Goal: Task Accomplishment & Management: Manage account settings

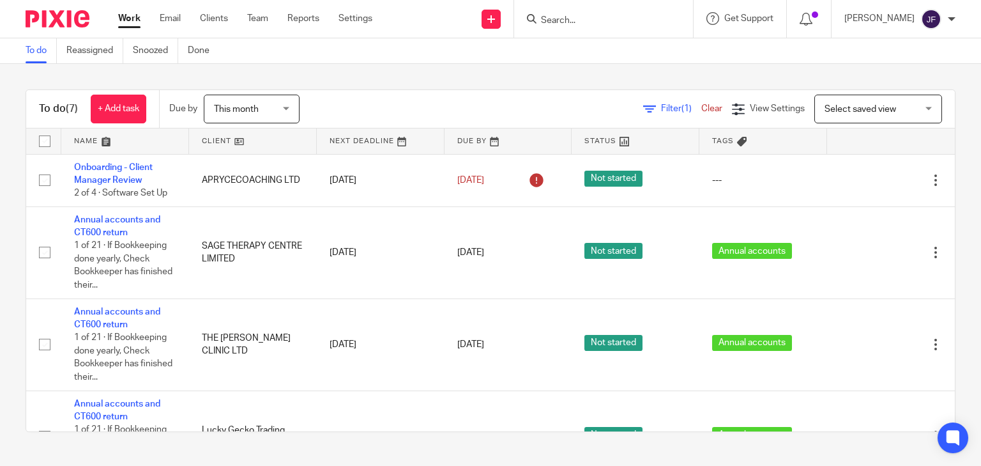
click at [642, 11] on form at bounding box center [608, 19] width 136 height 16
click at [639, 15] on input "Search" at bounding box center [597, 20] width 115 height 11
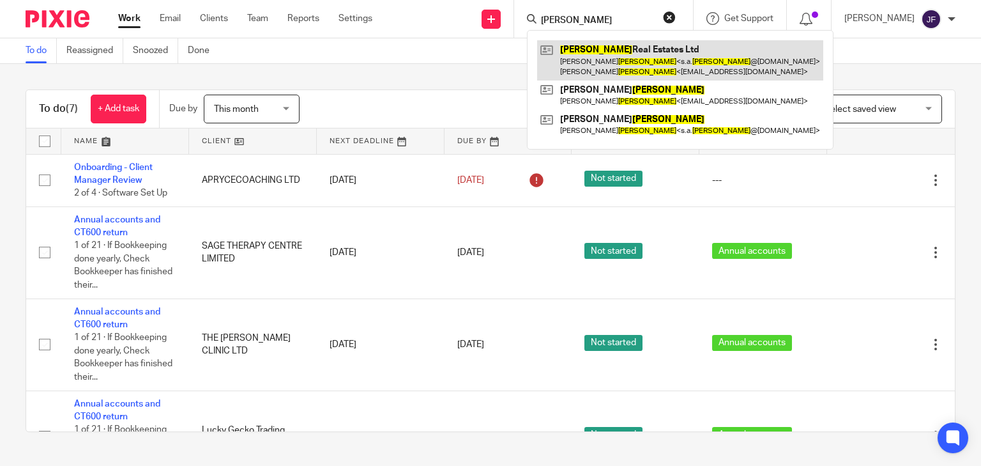
type input "foster"
click at [664, 57] on link at bounding box center [680, 60] width 286 height 40
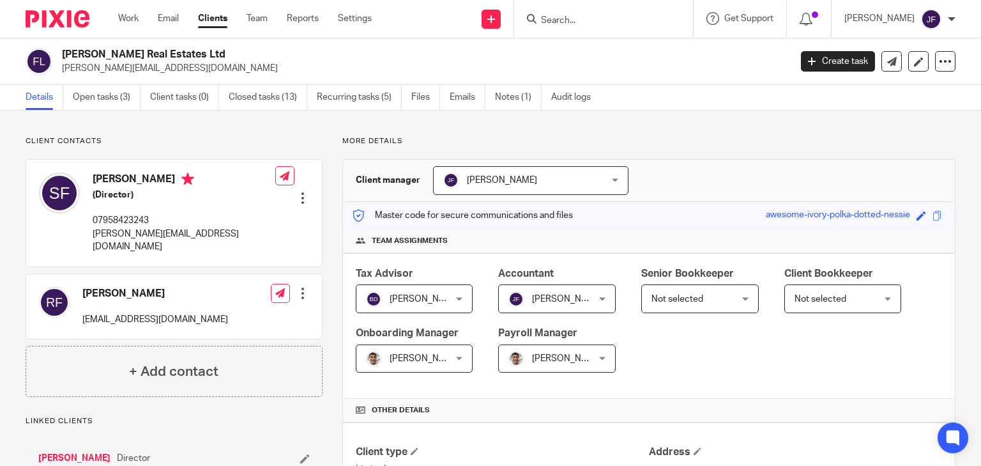
drag, startPoint x: 94, startPoint y: 179, endPoint x: 155, endPoint y: 176, distance: 61.4
click at [155, 176] on h4 "Simon Foster" at bounding box center [184, 180] width 183 height 16
copy h4 "[PERSON_NAME]"
drag, startPoint x: 93, startPoint y: 232, endPoint x: 192, endPoint y: 239, distance: 99.8
click at [192, 239] on div "Simon Foster (Director) 07958423243 s.a.foster@hotmail.co.uk Edit contact Creat…" at bounding box center [174, 213] width 296 height 106
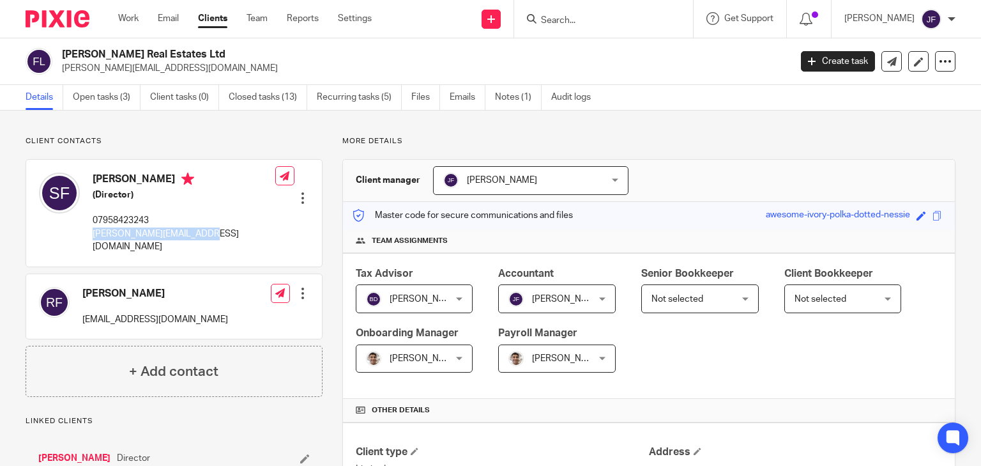
copy p "s.a.foster@hotmail.co.uk"
drag, startPoint x: 92, startPoint y: 220, endPoint x: 161, endPoint y: 220, distance: 69.0
click at [161, 220] on div "Simon Foster (Director) 07958423243 s.a.foster@hotmail.co.uk" at bounding box center [157, 212] width 236 height 93
copy p "07958423243"
drag, startPoint x: 61, startPoint y: 56, endPoint x: 186, endPoint y: 57, distance: 125.2
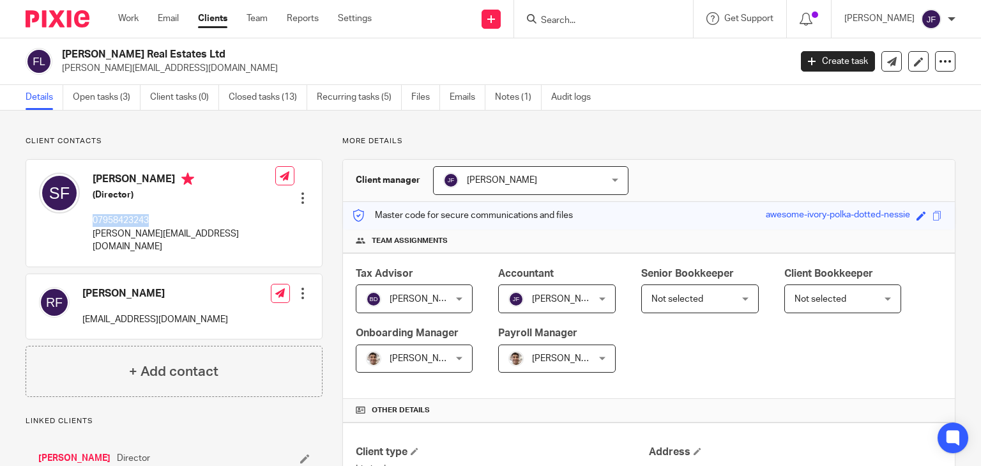
click at [186, 57] on h2 "Foster Real Estates Ltd" at bounding box center [350, 54] width 576 height 13
copy h2 "Foster Real Estates Ltd"
drag, startPoint x: 93, startPoint y: 232, endPoint x: 190, endPoint y: 240, distance: 96.8
click at [190, 240] on div "Simon Foster (Director) 07958423243 s.a.foster@hotmail.co.uk" at bounding box center [157, 212] width 236 height 93
copy p "s.a.foster@hotmail.co.uk"
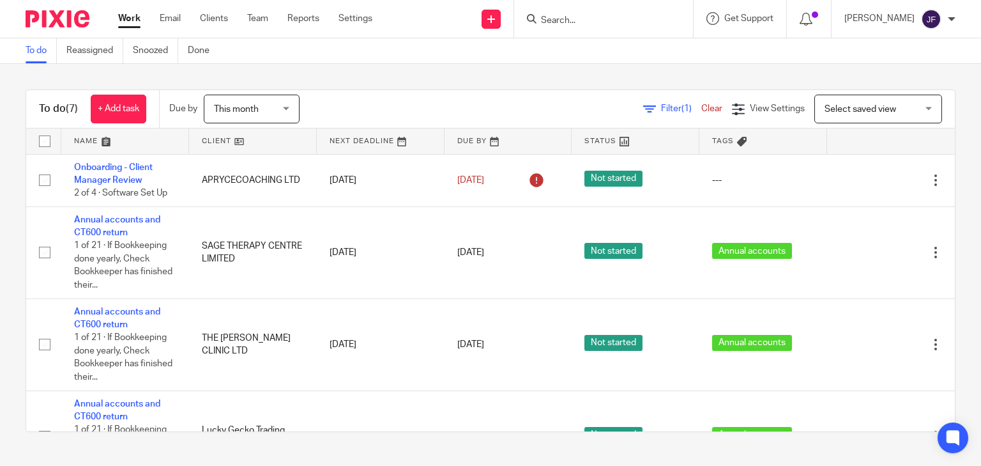
click at [598, 26] on input "Search" at bounding box center [597, 20] width 115 height 11
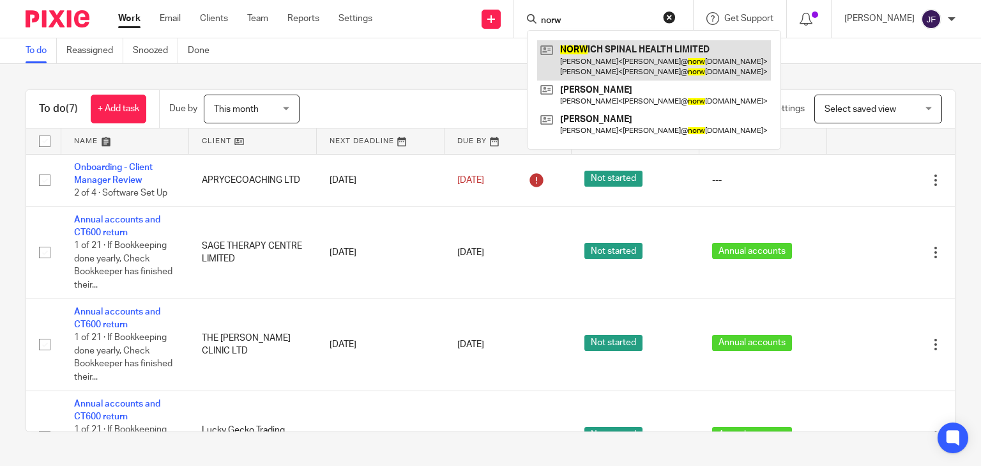
type input "norw"
click at [748, 52] on link at bounding box center [654, 60] width 234 height 40
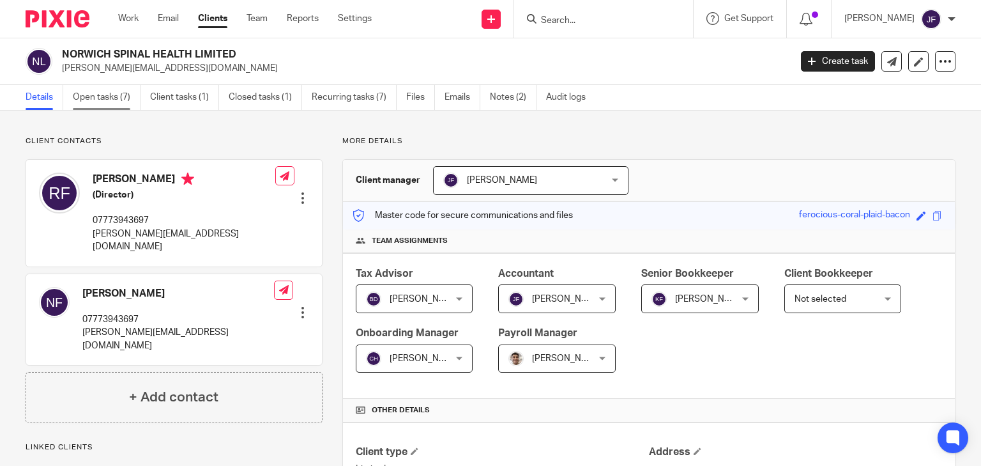
click at [105, 98] on link "Open tasks (7)" at bounding box center [107, 97] width 68 height 25
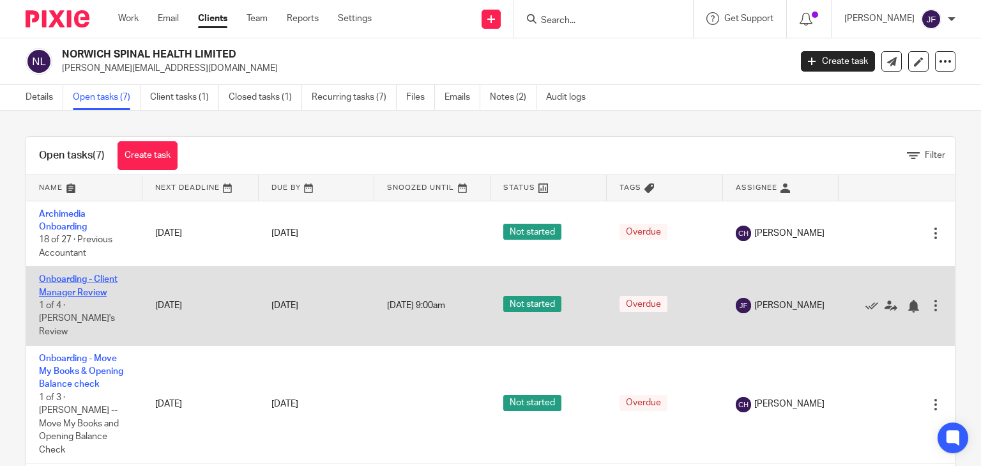
click at [74, 280] on link "Onboarding - Client Manager Review" at bounding box center [78, 286] width 79 height 22
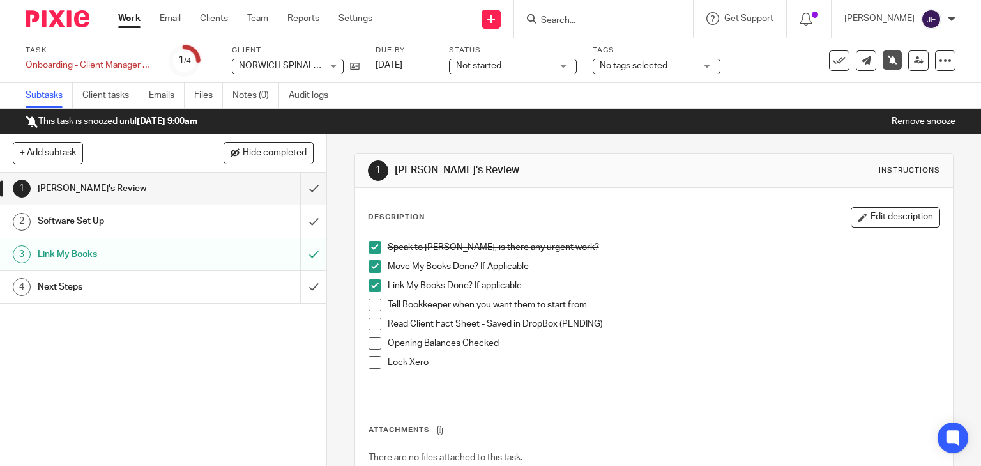
click at [161, 221] on h1 "Software Set Up" at bounding box center [121, 220] width 167 height 19
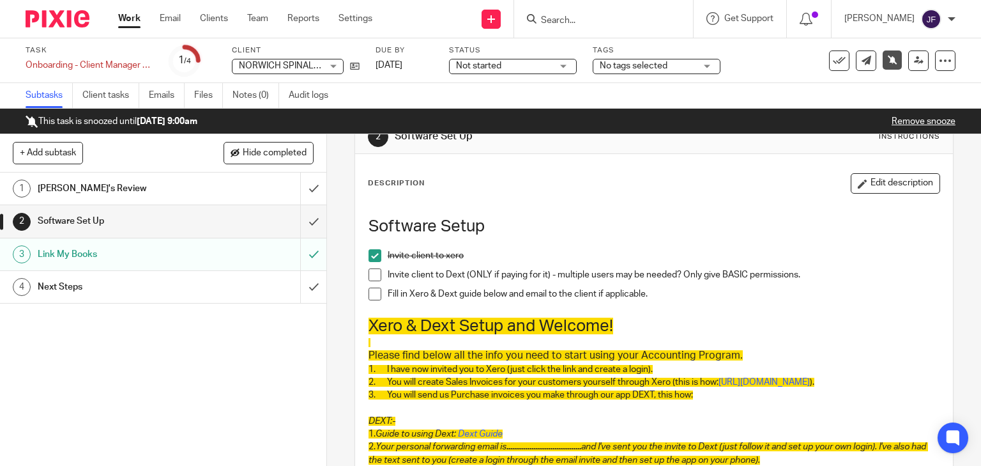
scroll to position [51, 0]
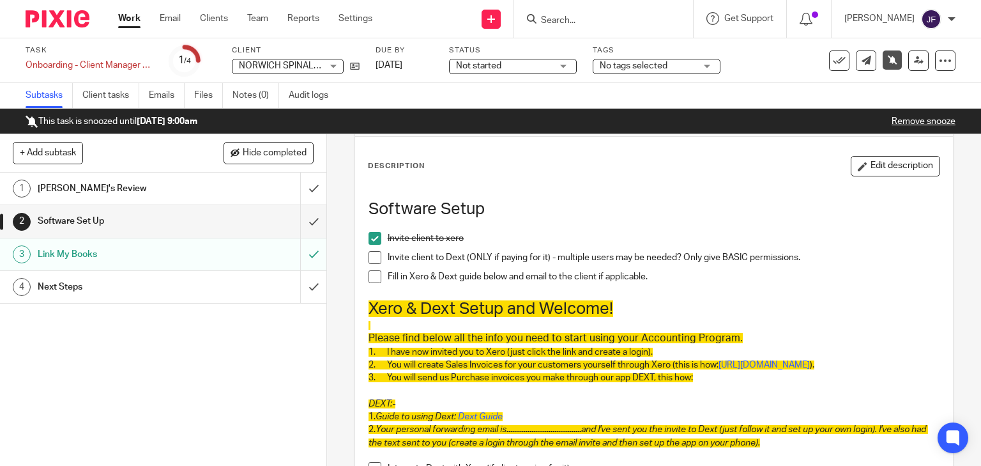
click at [371, 278] on span at bounding box center [374, 276] width 13 height 13
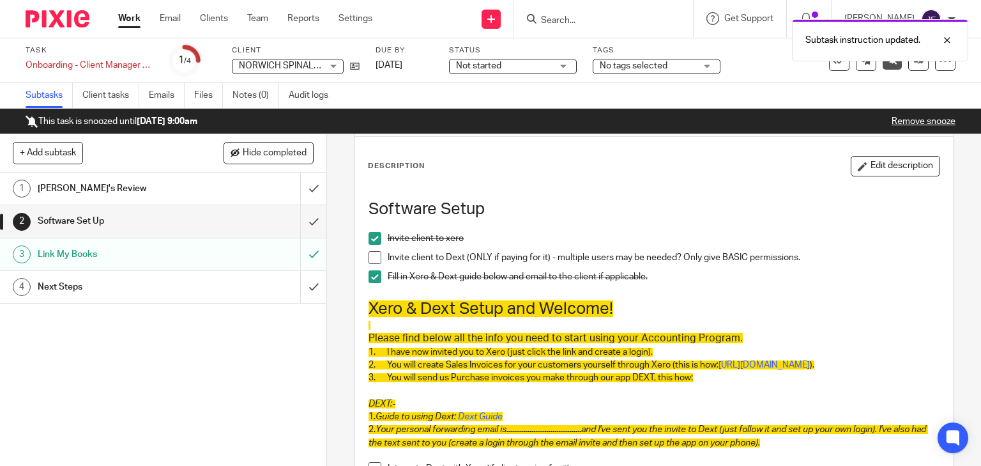
click at [199, 282] on div "Next Steps" at bounding box center [163, 286] width 250 height 19
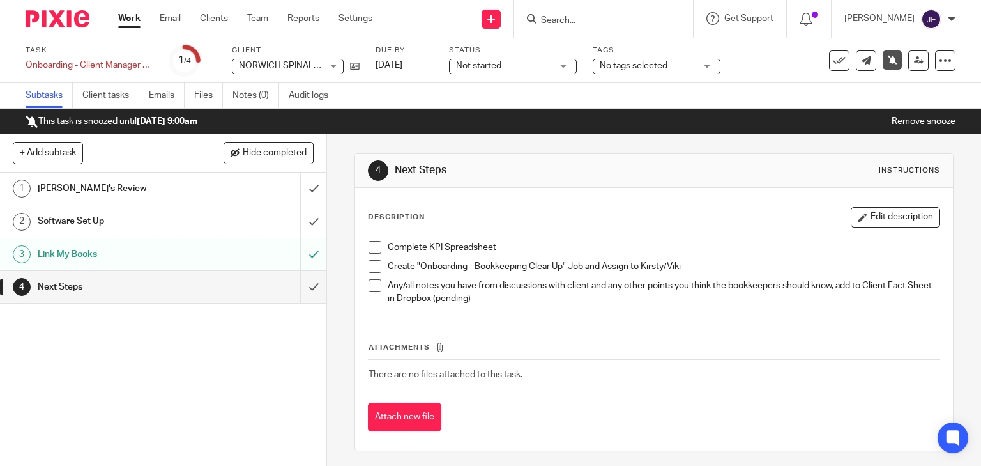
click at [199, 221] on div "Software Set Up" at bounding box center [163, 220] width 250 height 19
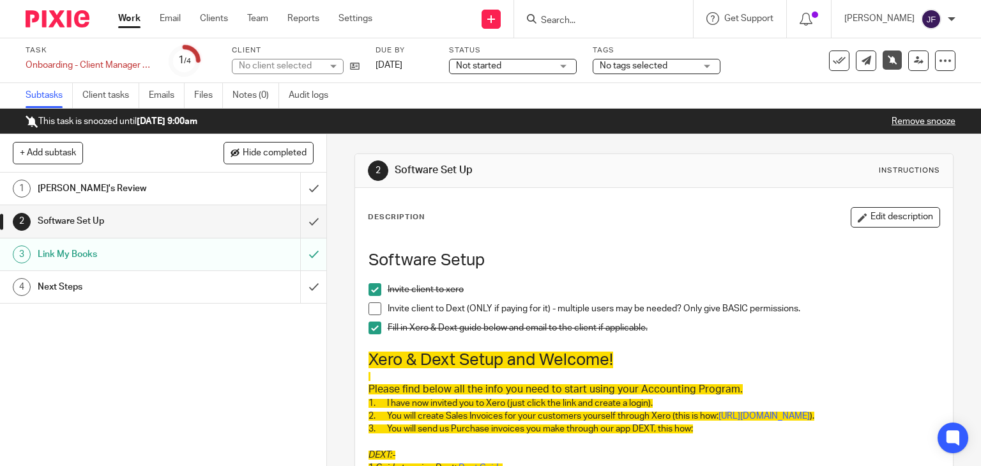
click at [202, 188] on div "[PERSON_NAME]'s Review" at bounding box center [163, 188] width 250 height 19
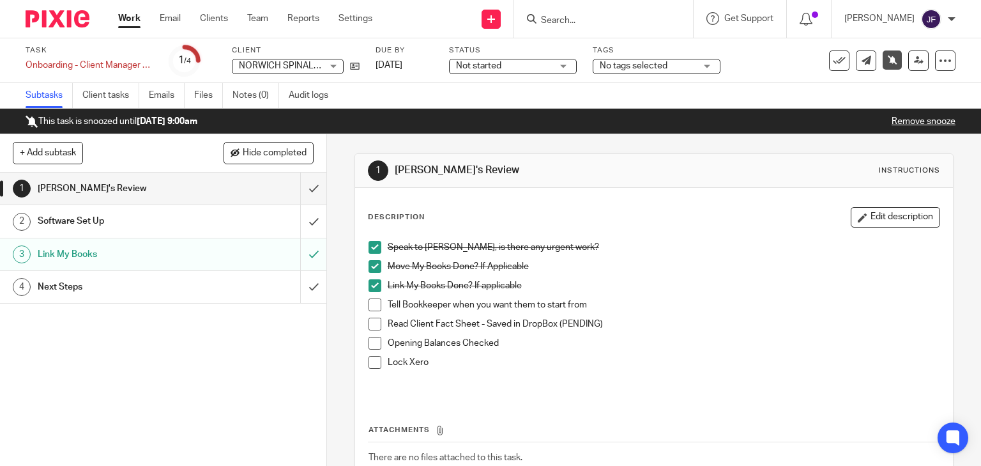
click at [626, 235] on div "Speak to [PERSON_NAME], is there any urgent work? Move My Books Done? If Applic…" at bounding box center [654, 315] width 584 height 163
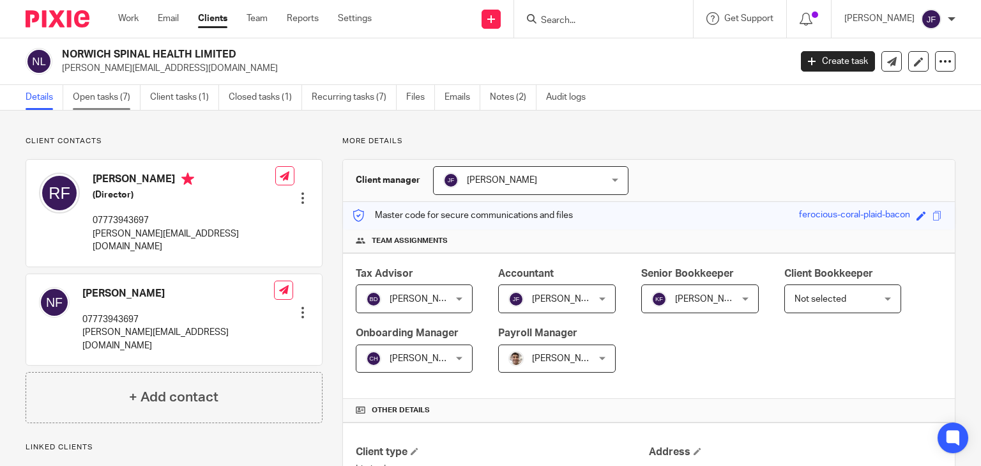
click at [100, 96] on link "Open tasks (7)" at bounding box center [107, 97] width 68 height 25
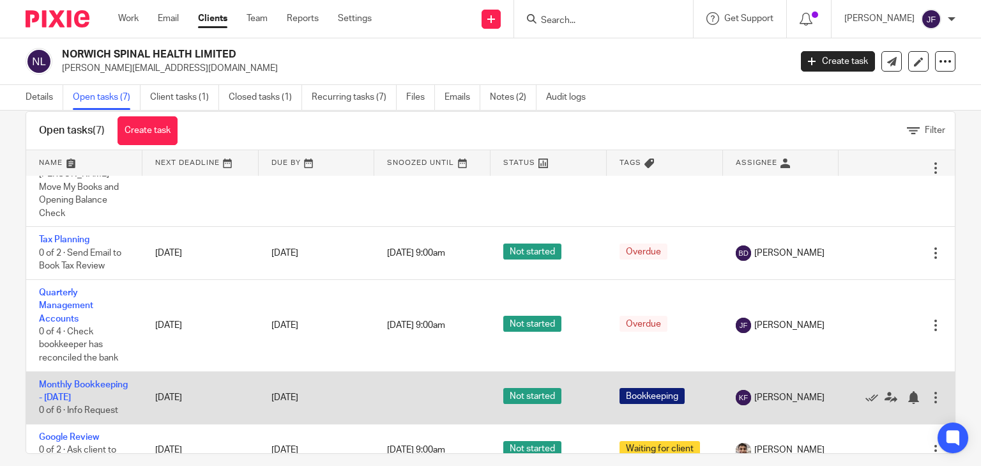
scroll to position [38, 0]
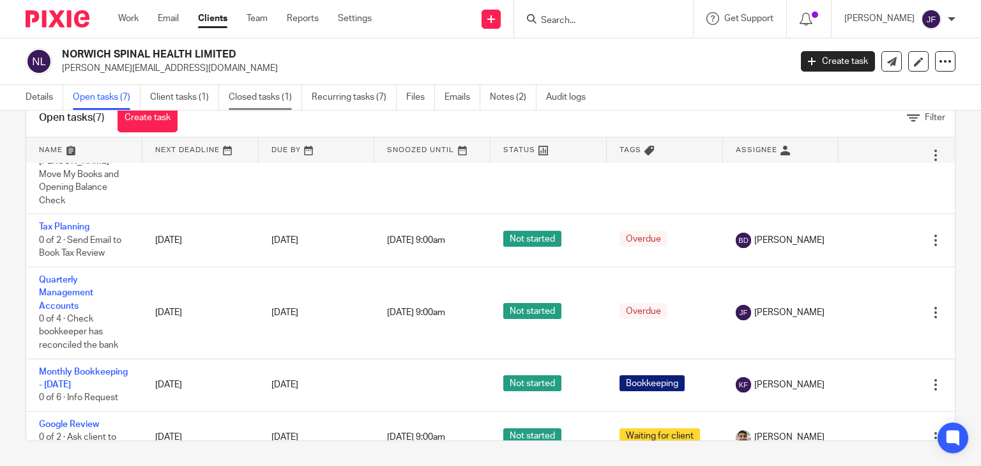
click at [248, 97] on link "Closed tasks (1)" at bounding box center [265, 97] width 73 height 25
